Goal: Check status: Check status

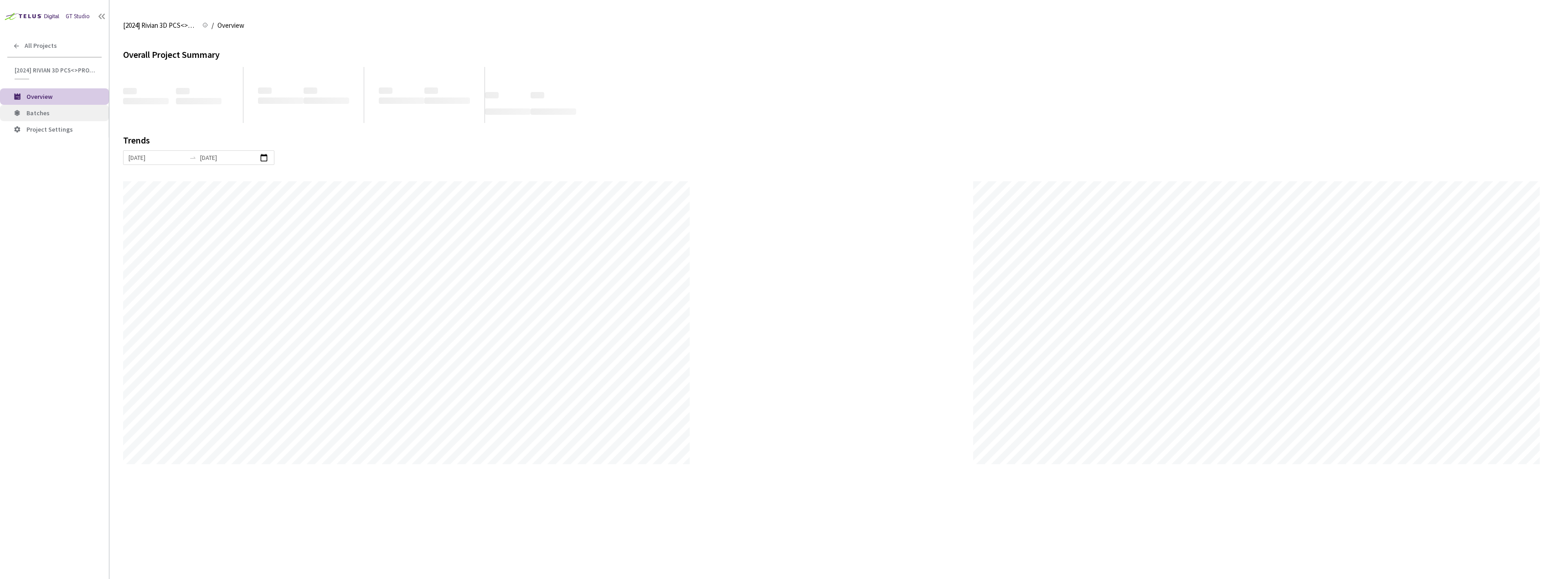
scroll to position [579, 1568]
click at [82, 115] on span "Batches" at bounding box center [64, 113] width 75 height 8
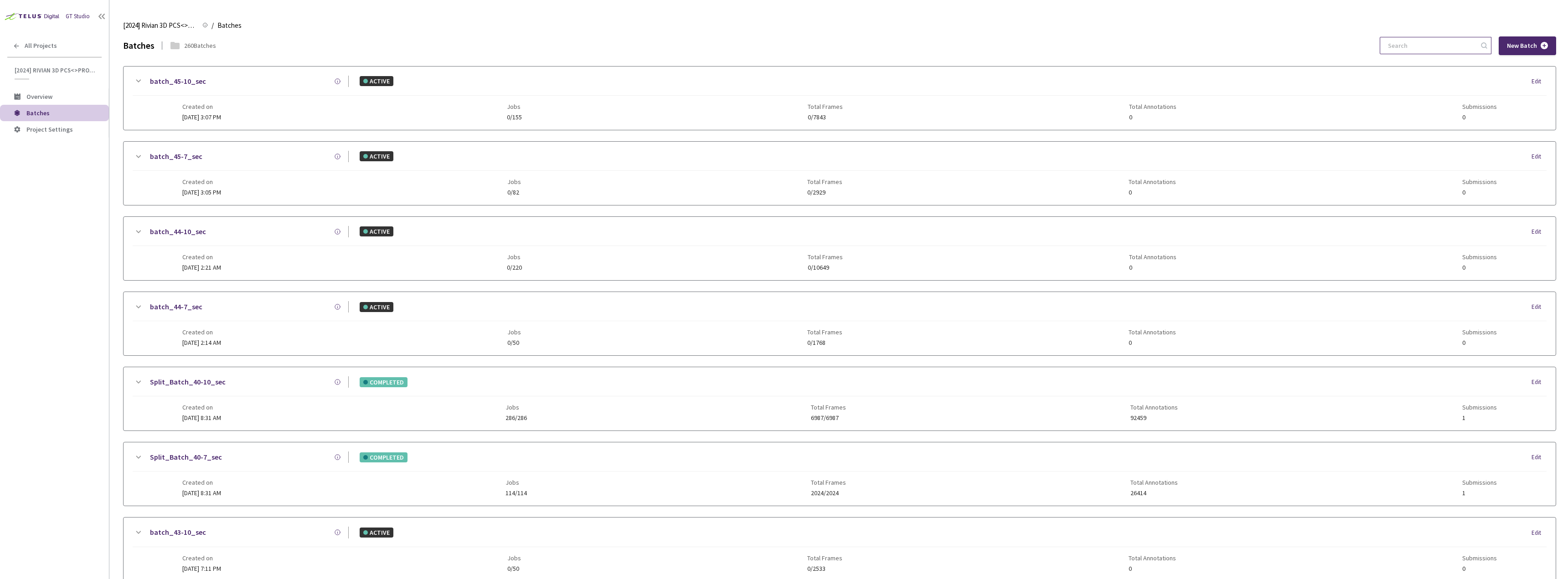
click at [1412, 45] on input at bounding box center [1430, 45] width 97 height 16
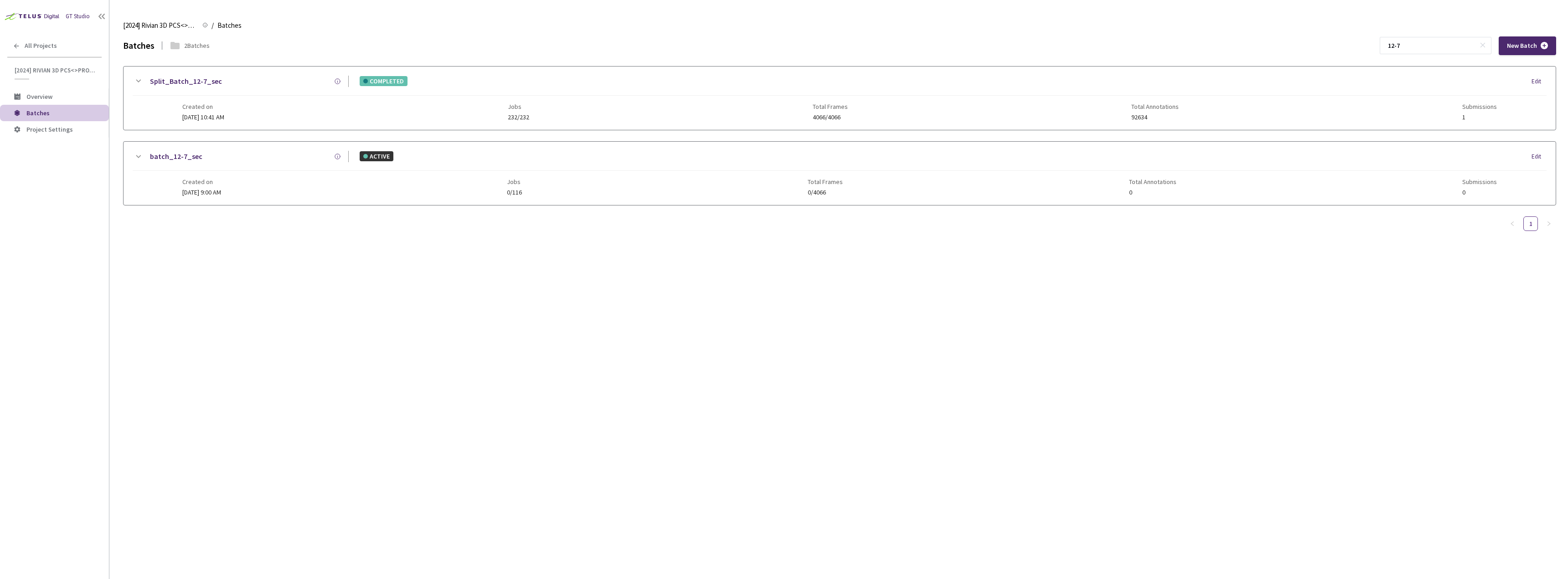
type input "12-7"
click at [178, 75] on div "Split_Batch_12-7_sec COMPLETED Edit Created on [DATE] 10:41 AM Jobs 232/232 Tot…" at bounding box center [839, 98] width 1432 height 64
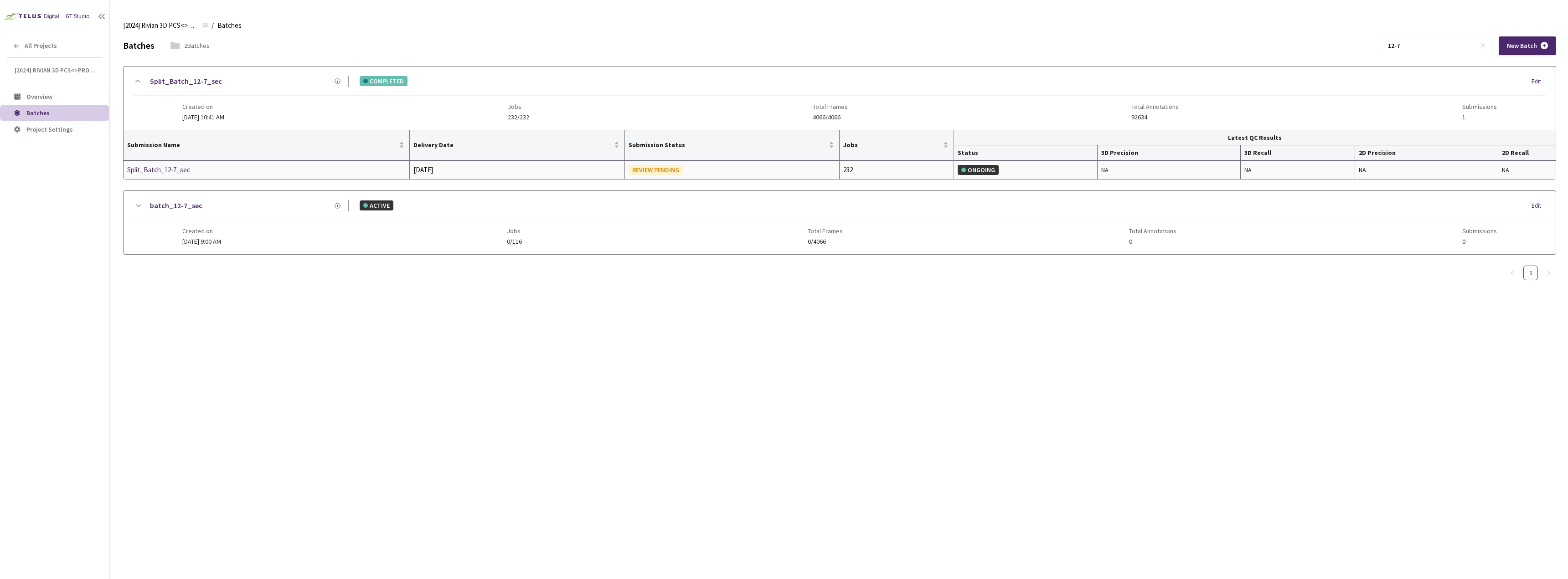
click at [168, 168] on div "Split_Batch_12-7_sec" at bounding box center [176, 170] width 97 height 11
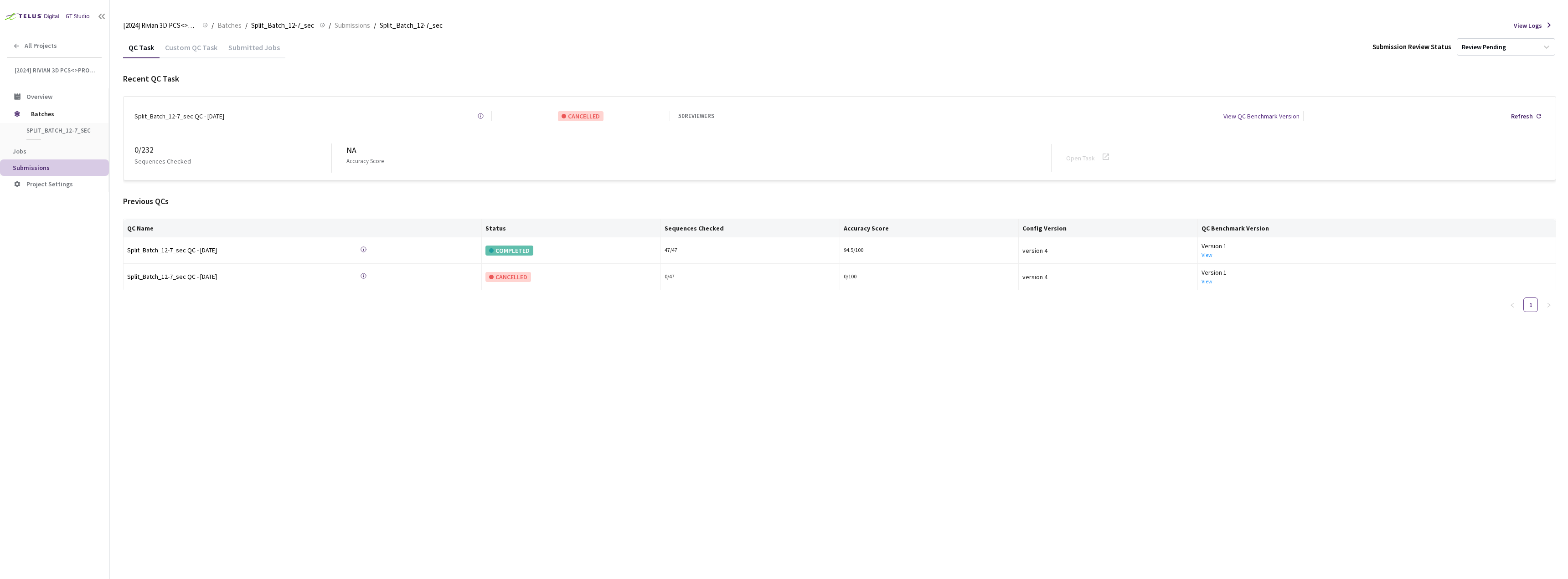
click at [206, 56] on div "Custom QC Task" at bounding box center [191, 50] width 64 height 15
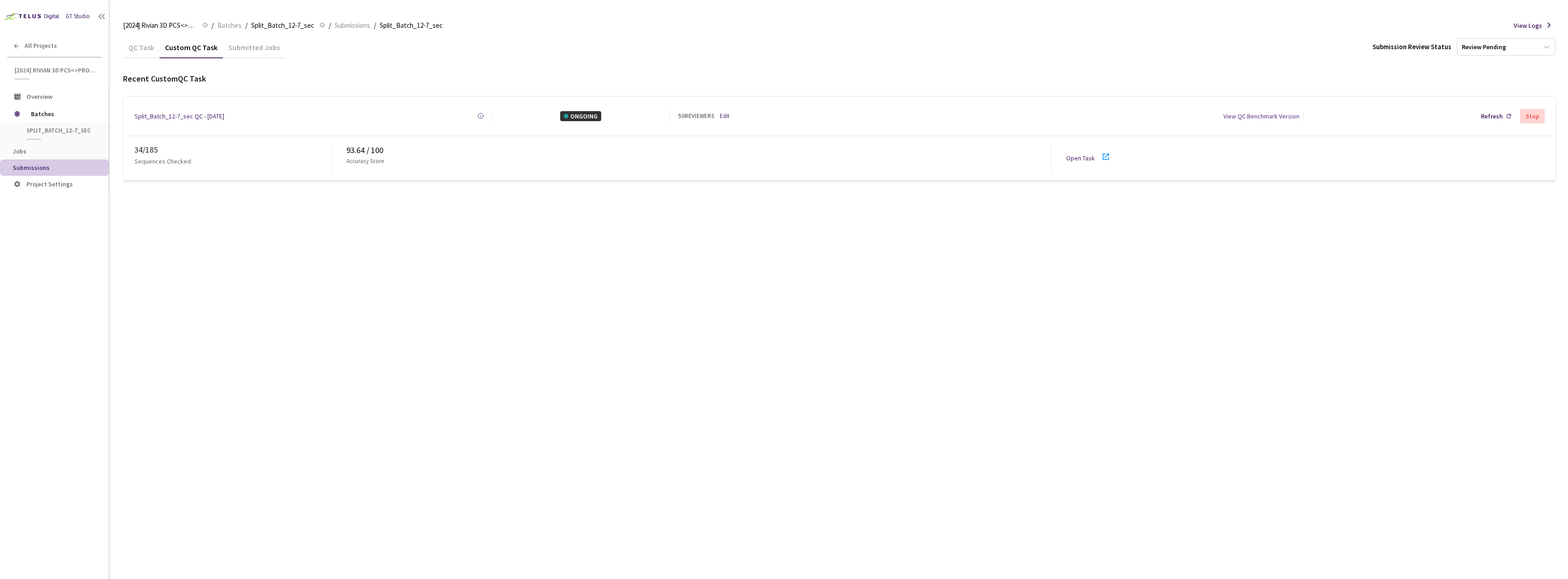
click at [1107, 156] on icon at bounding box center [1105, 157] width 7 height 7
